Goal: Transaction & Acquisition: Subscribe to service/newsletter

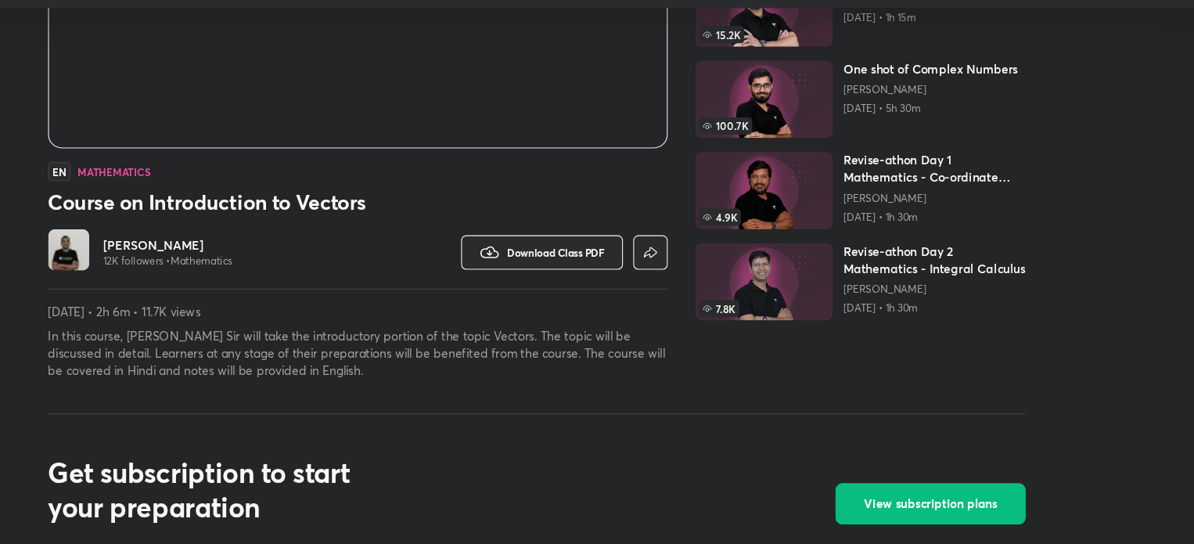
scroll to position [298, 0]
click at [174, 270] on img at bounding box center [172, 276] width 38 height 38
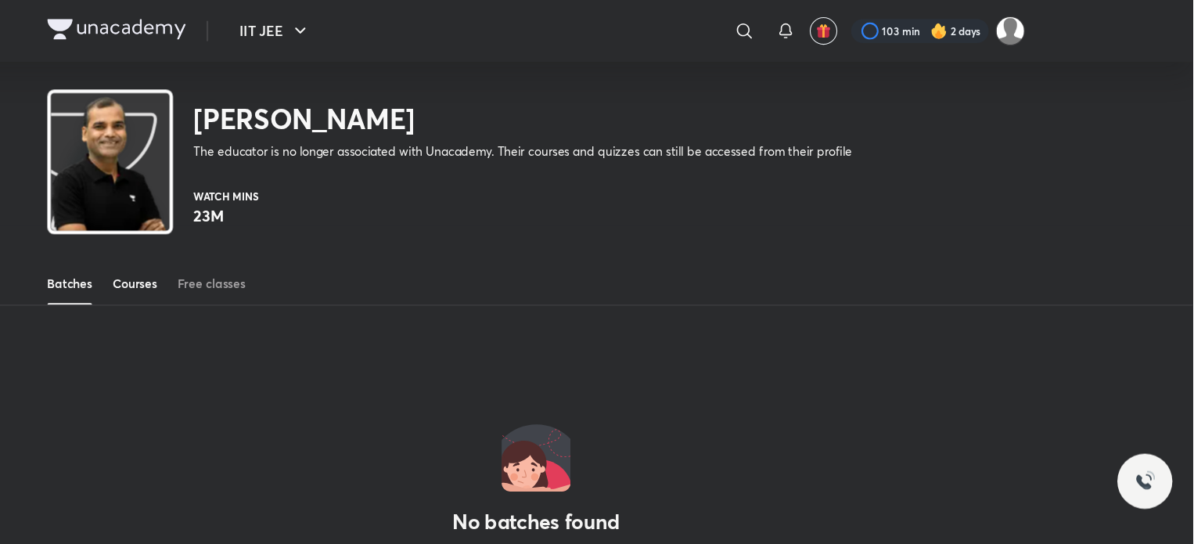
click at [217, 268] on link "Courses" at bounding box center [232, 258] width 40 height 38
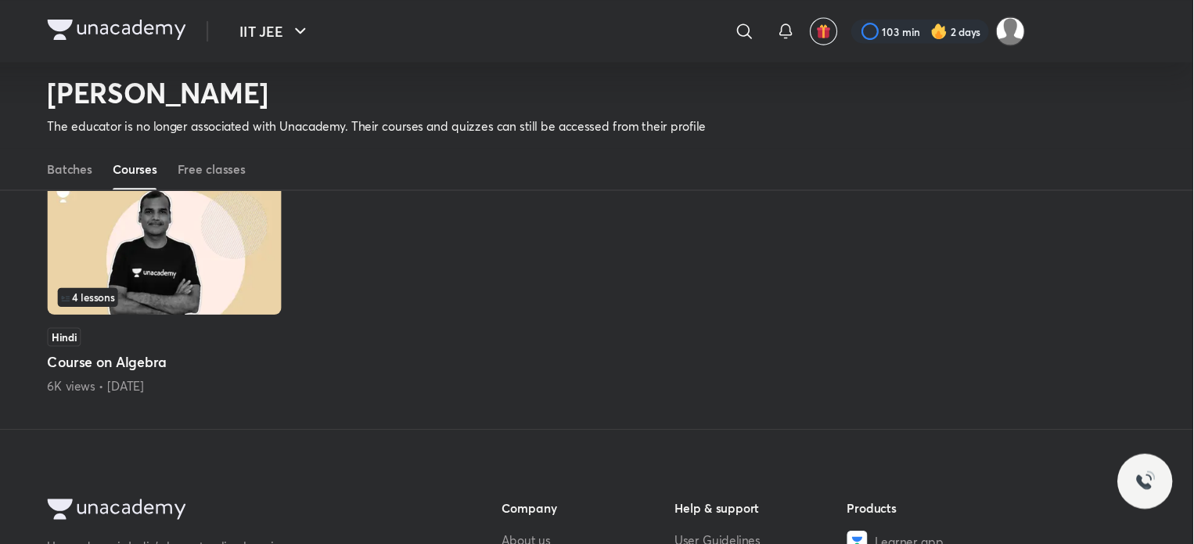
scroll to position [150, 0]
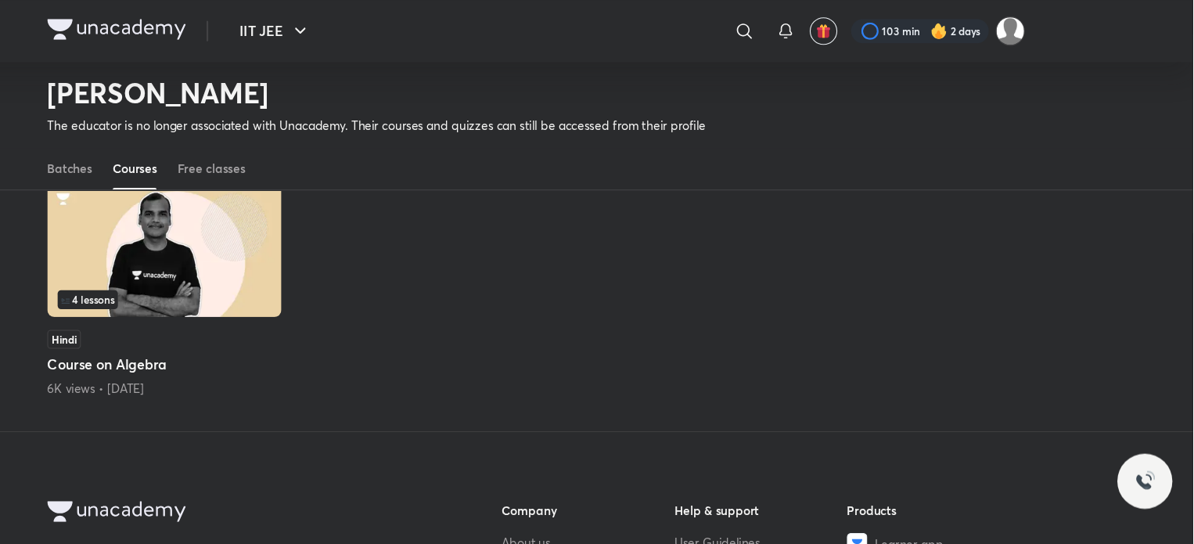
click at [282, 208] on img at bounding box center [259, 227] width 213 height 122
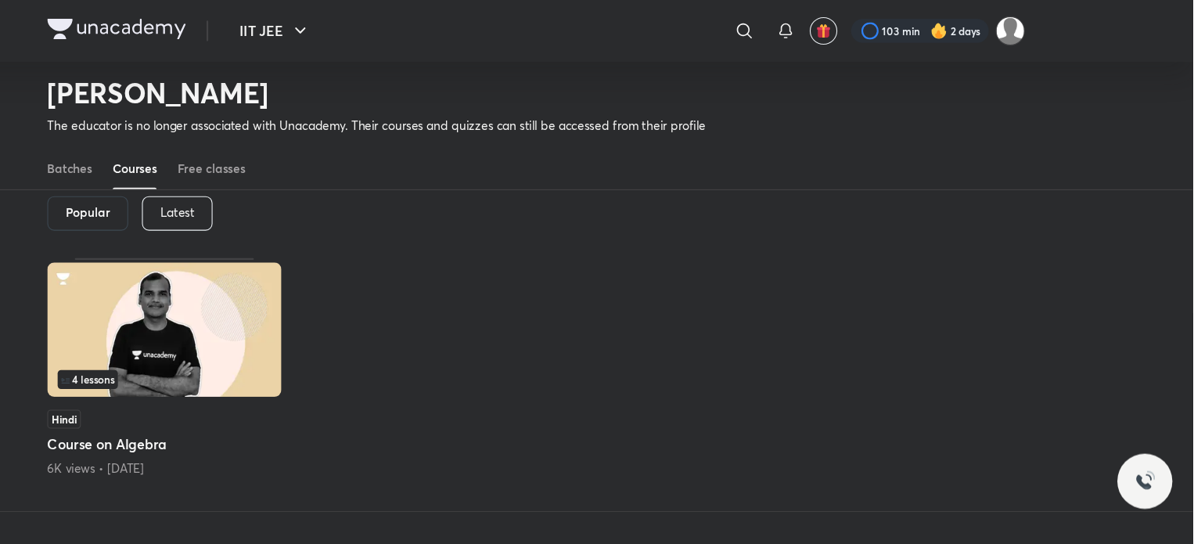
scroll to position [77, 0]
click at [235, 327] on img at bounding box center [259, 300] width 213 height 122
click at [193, 336] on span "4 lessons" at bounding box center [189, 344] width 55 height 17
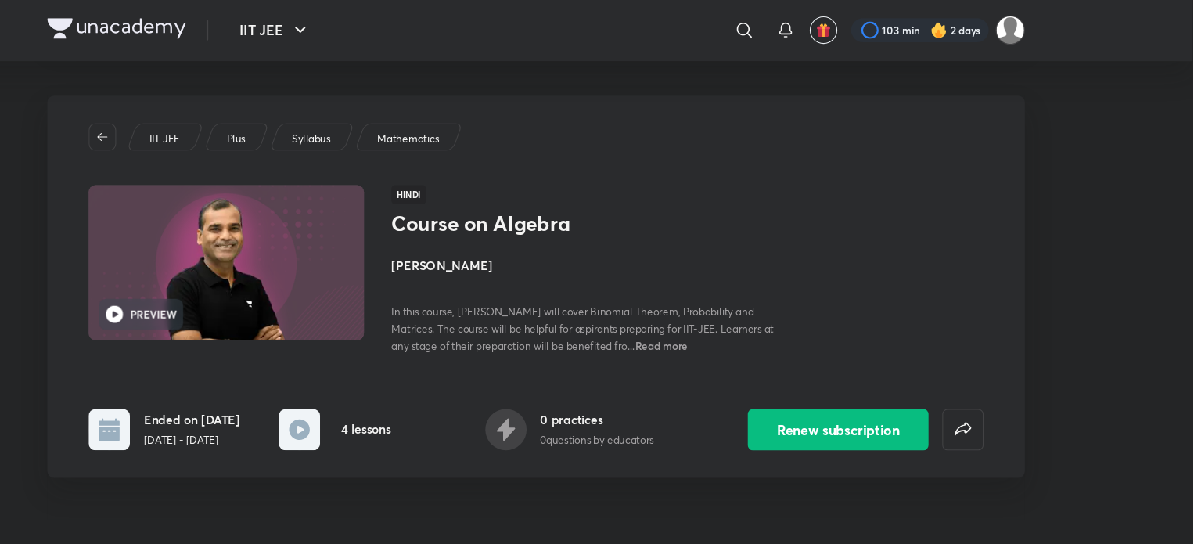
click at [193, 336] on div "IIT JEE Plus Syllabus Mathematics PREVIEW Hindi Course on Algebra [PERSON_NAME]…" at bounding box center [597, 261] width 889 height 347
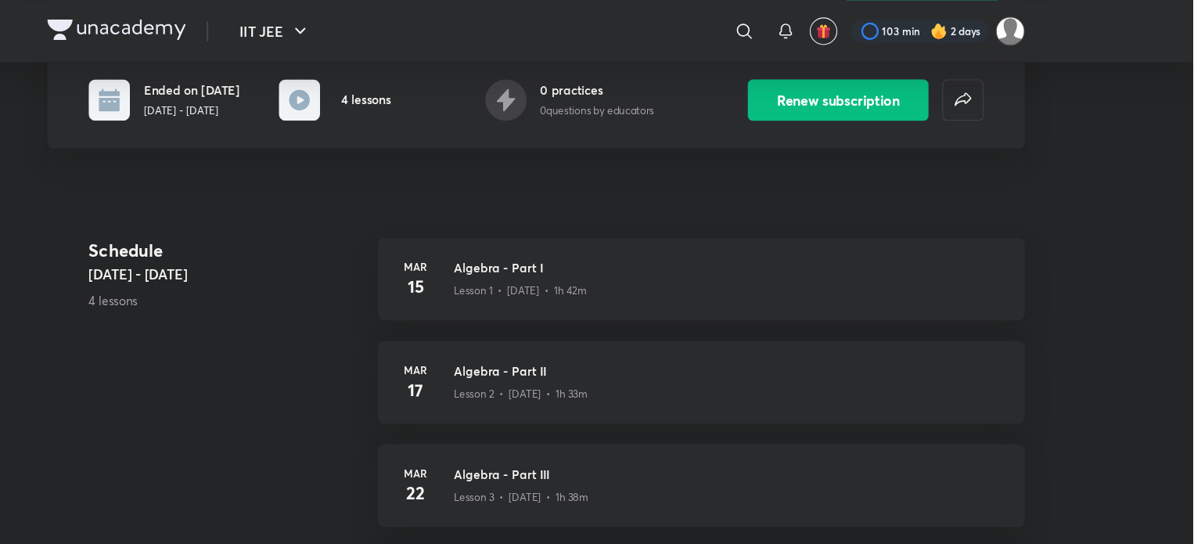
scroll to position [282, 0]
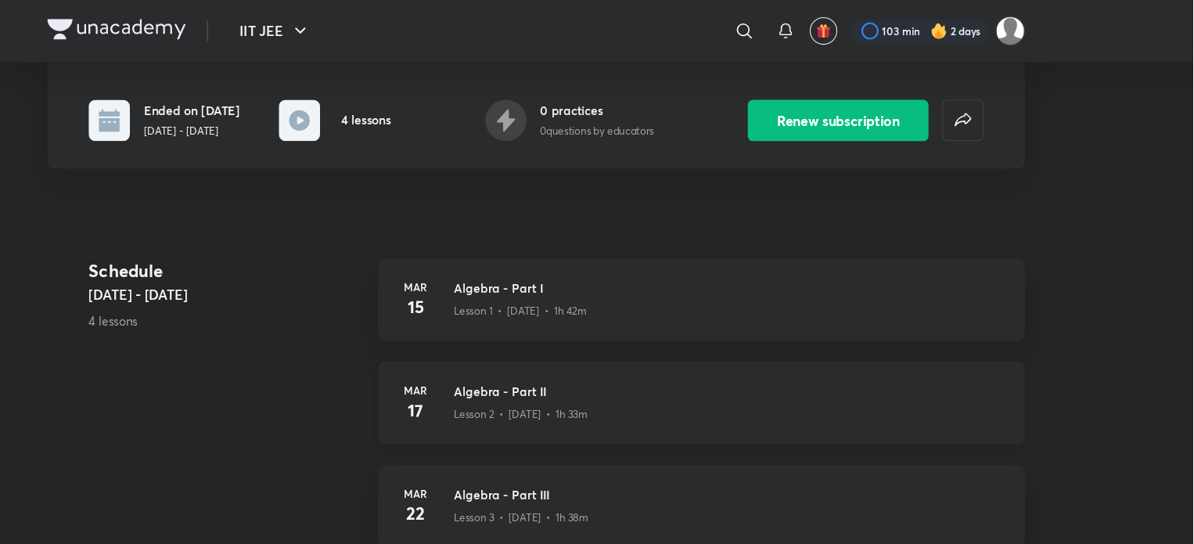
click at [574, 364] on div "Lesson 2 • [DATE] • 1h 33m" at bounding box center [772, 374] width 501 height 20
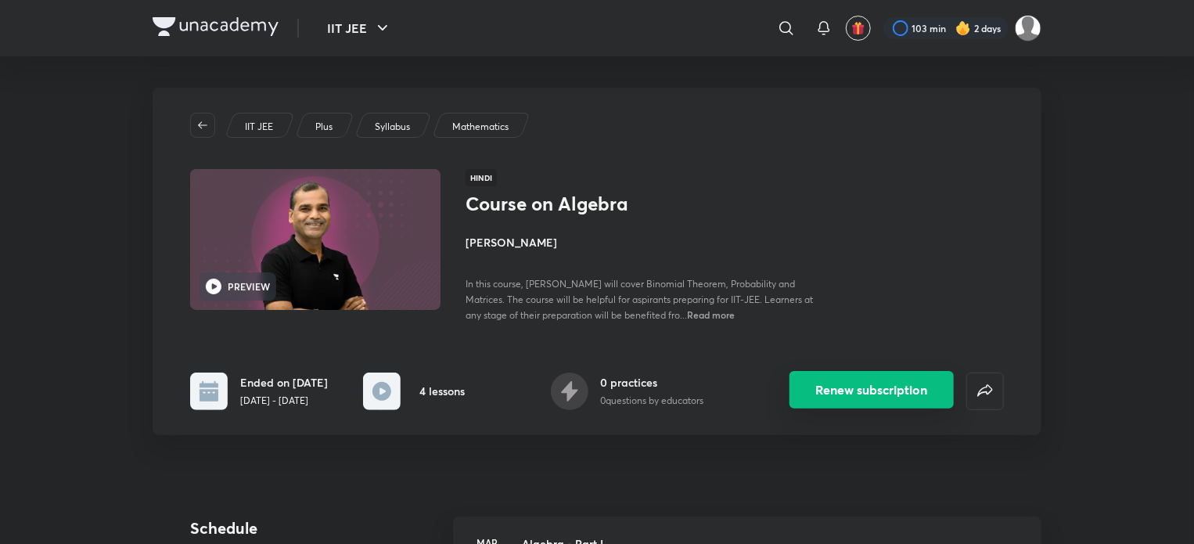
click at [852, 383] on button "Renew subscription" at bounding box center [871, 390] width 164 height 38
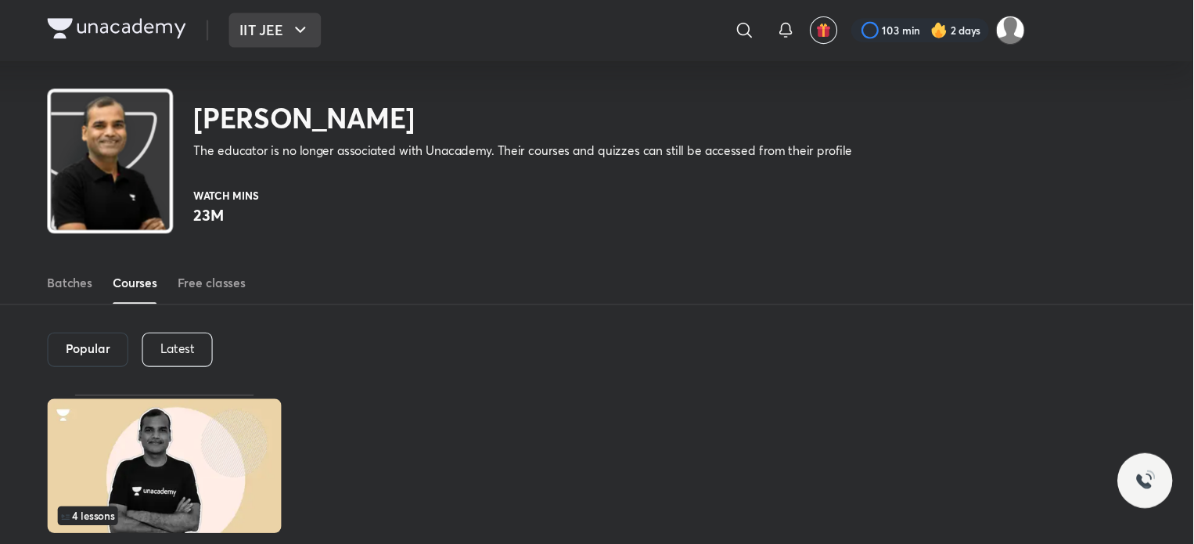
click at [377, 35] on icon "button" at bounding box center [382, 28] width 19 height 19
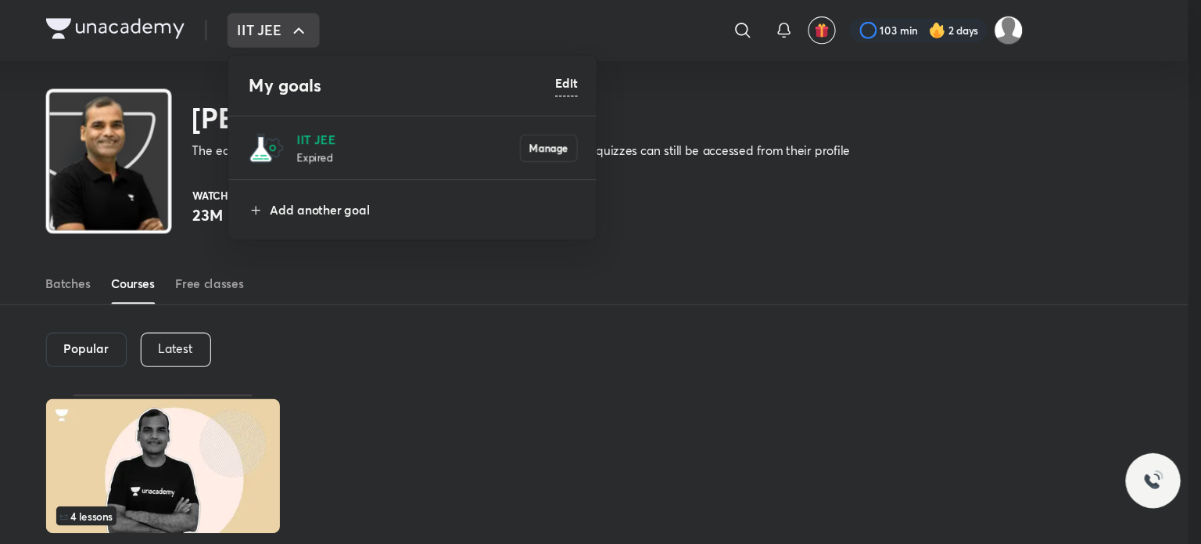
click at [377, 35] on div at bounding box center [600, 272] width 1201 height 544
